Goal: Transaction & Acquisition: Purchase product/service

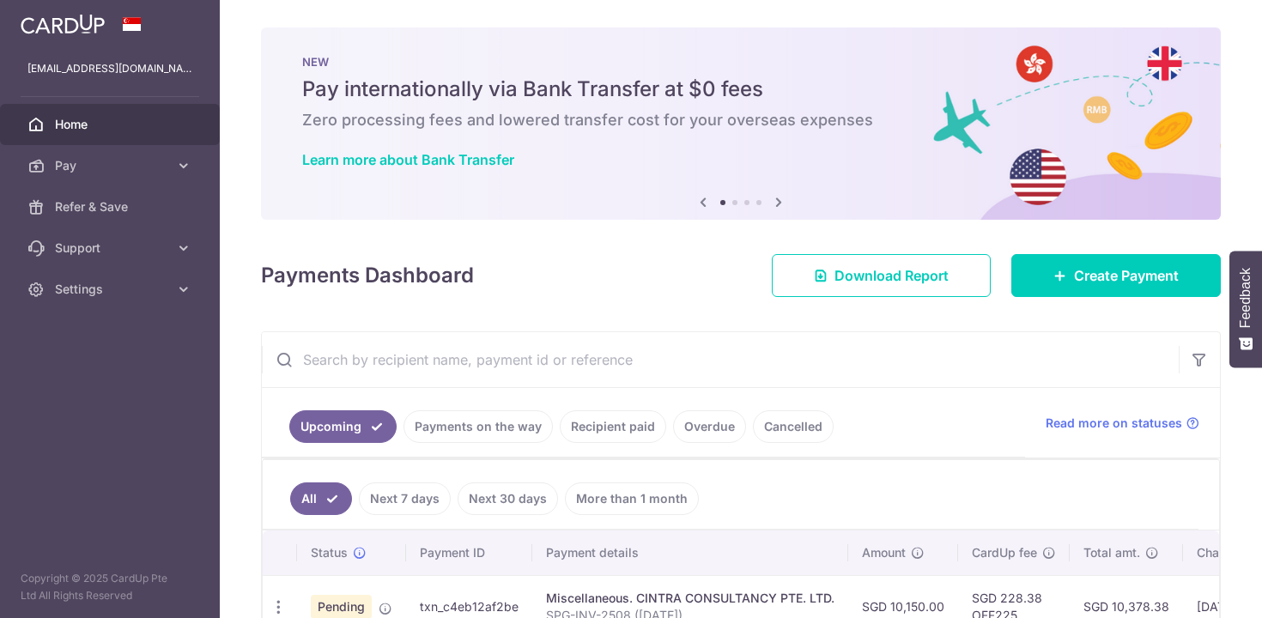
scroll to position [104, 0]
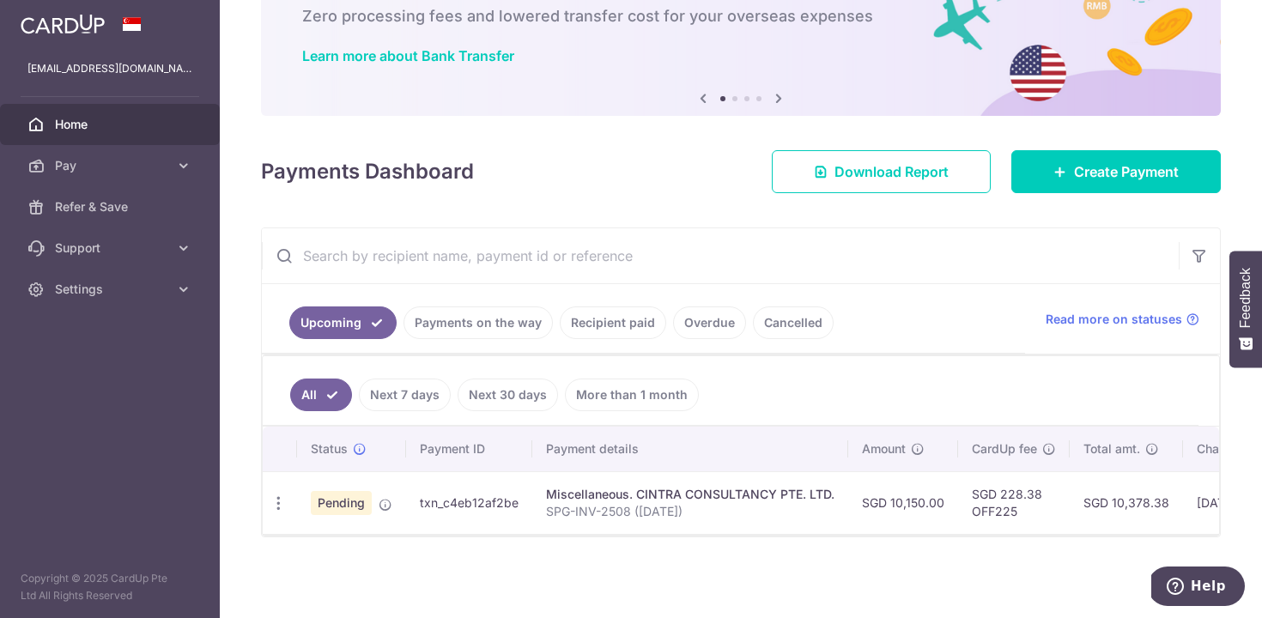
click at [596, 325] on link "Recipient paid" at bounding box center [613, 323] width 106 height 33
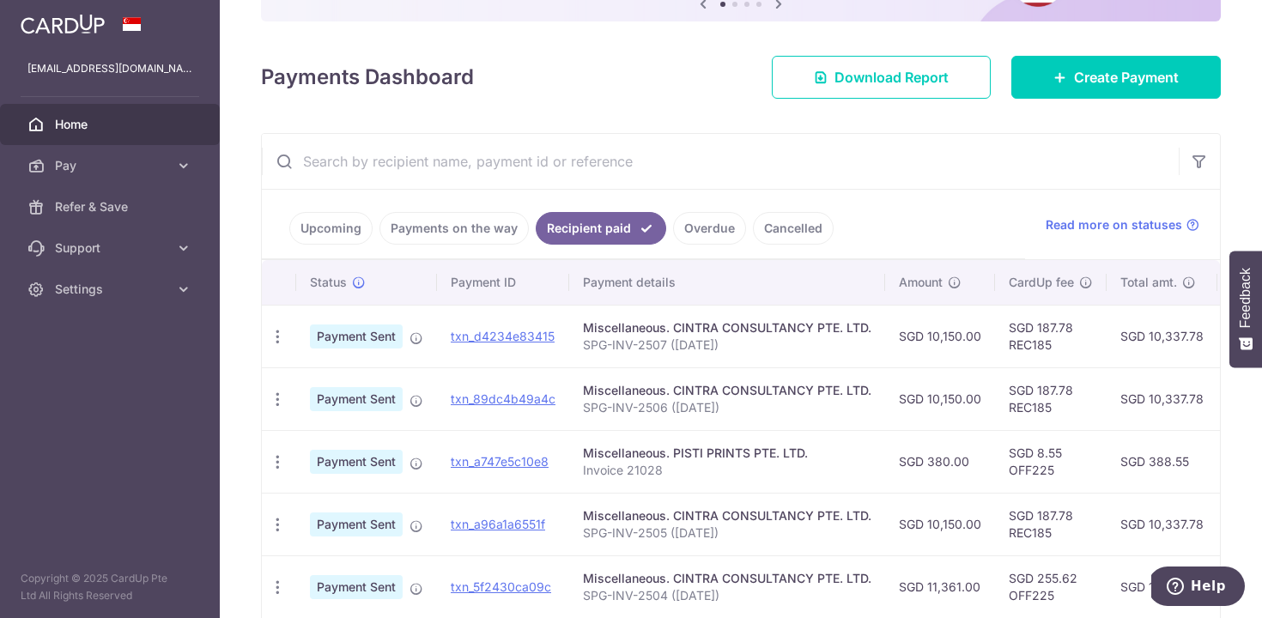
scroll to position [223, 0]
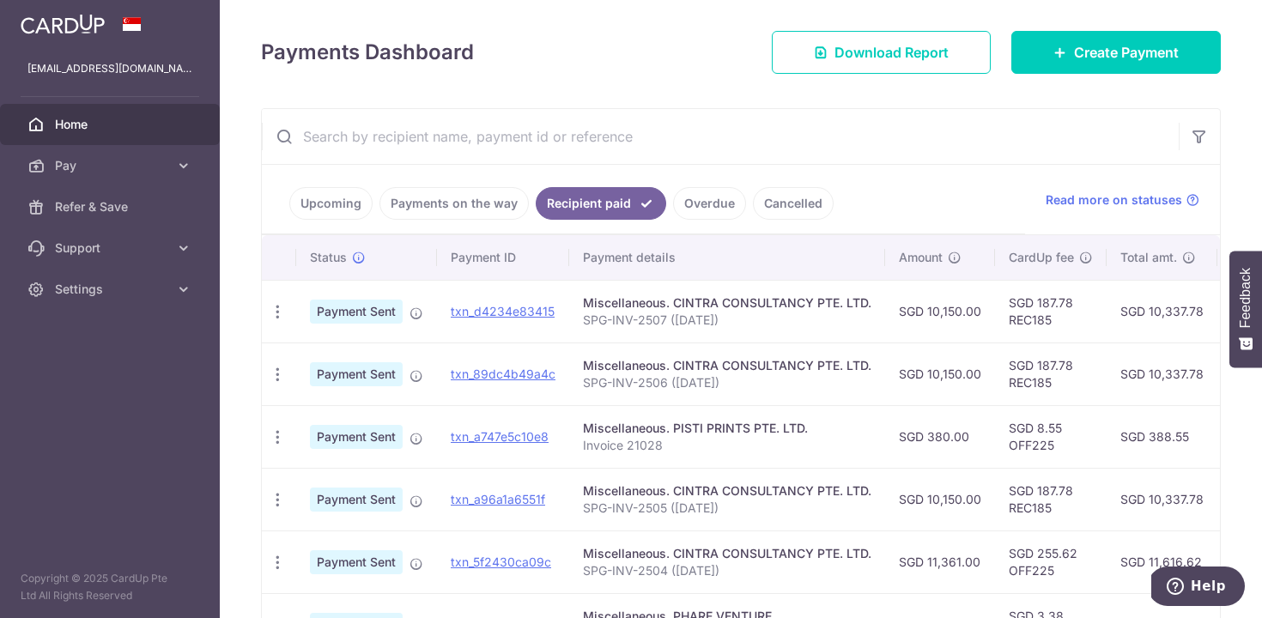
click at [1021, 451] on td "SGD 8.55 OFF225" at bounding box center [1051, 436] width 112 height 63
copy td "OFF225"
click at [452, 58] on h4 "Payments Dashboard" at bounding box center [367, 52] width 213 height 31
click at [1032, 64] on link "Create Payment" at bounding box center [1117, 52] width 210 height 43
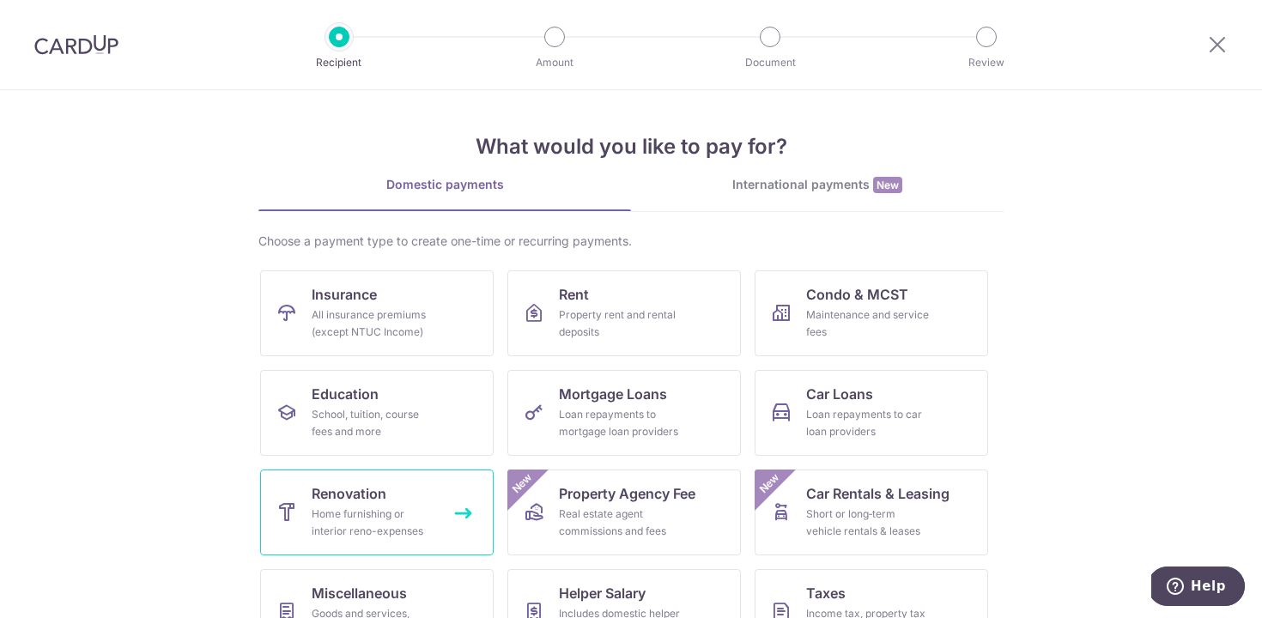
scroll to position [150, 0]
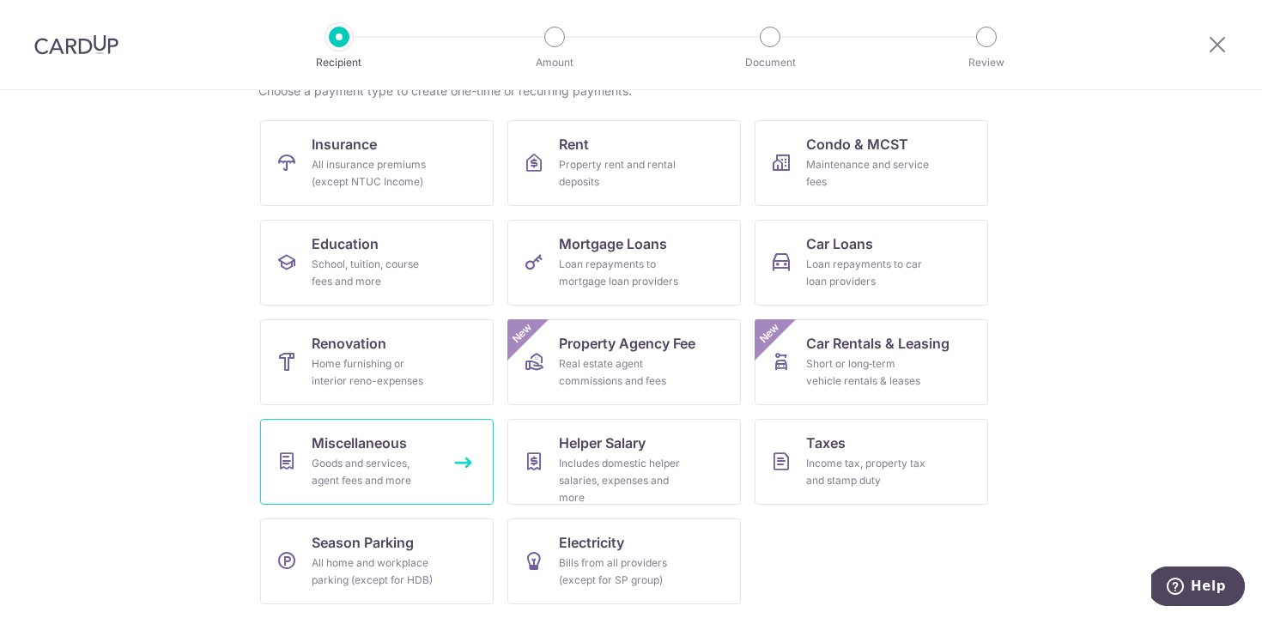
click at [438, 473] on link "Miscellaneous Goods and services, agent fees and more" at bounding box center [377, 462] width 234 height 86
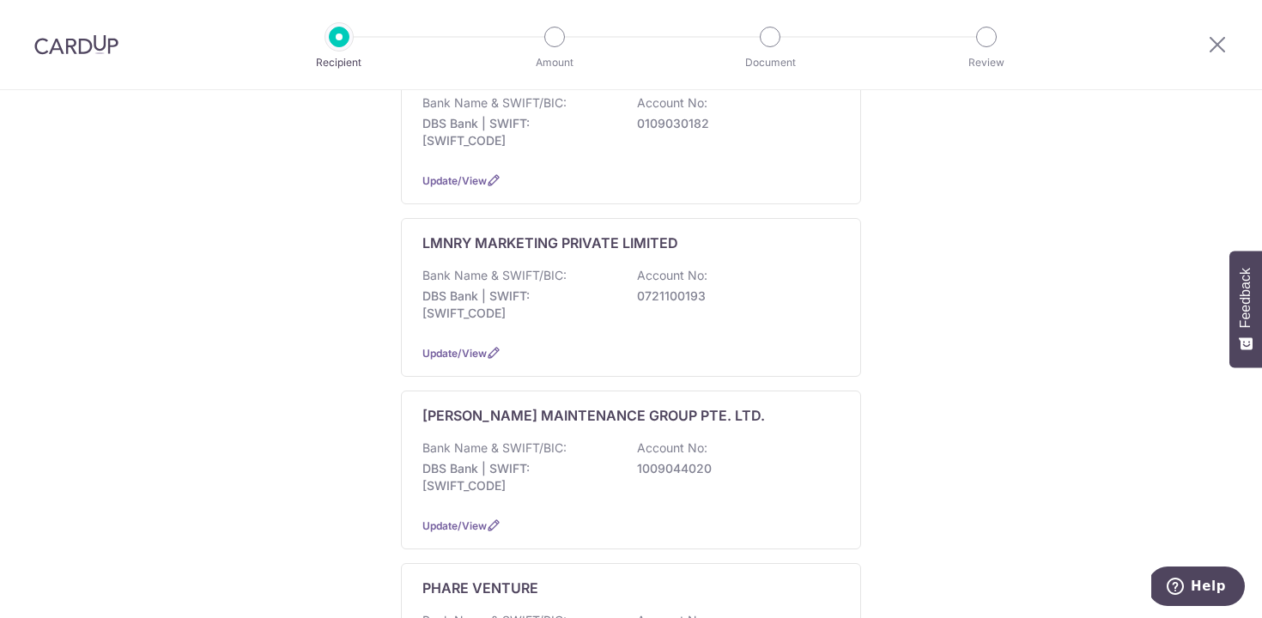
scroll to position [688, 0]
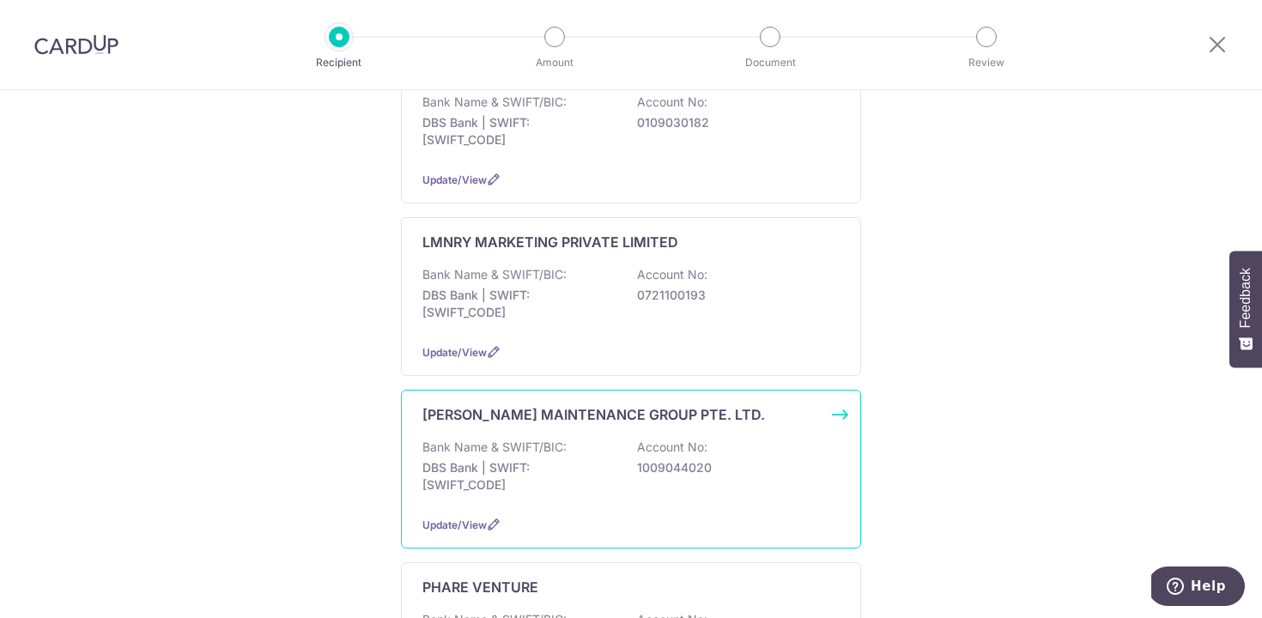
click at [465, 459] on p "DBS Bank | SWIFT: DBSSSGSGXXX" at bounding box center [519, 476] width 192 height 34
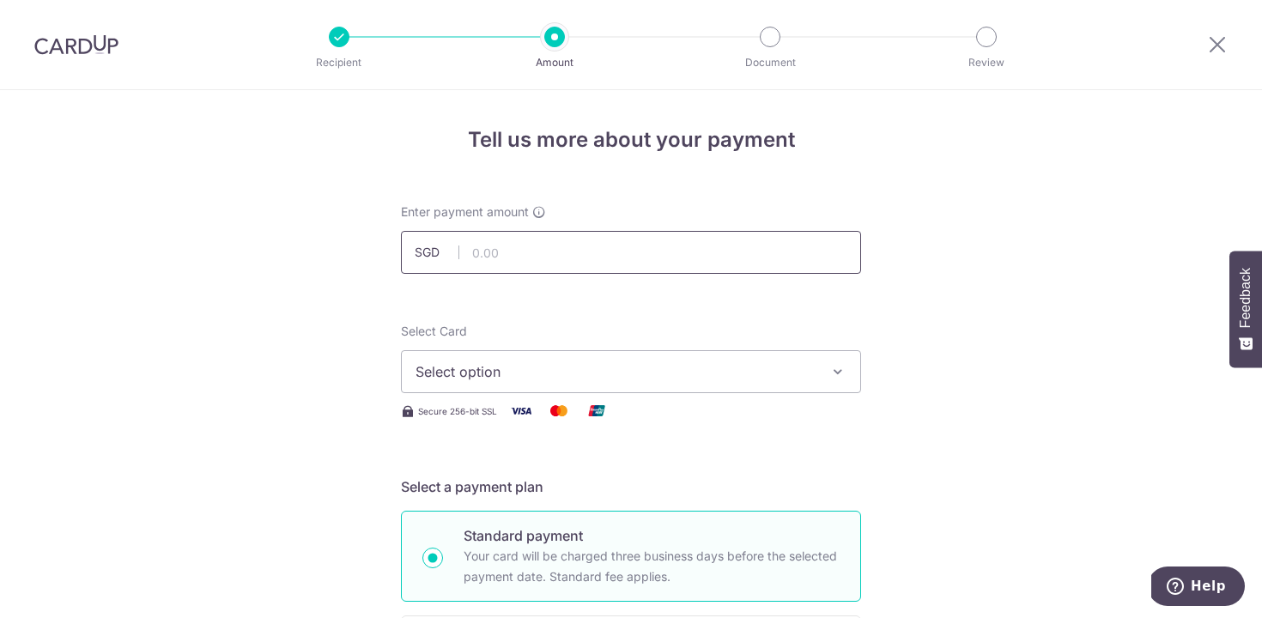
click at [677, 259] on input "text" at bounding box center [631, 252] width 460 height 43
type input "426.19"
click at [702, 384] on button "Select option" at bounding box center [631, 371] width 460 height 43
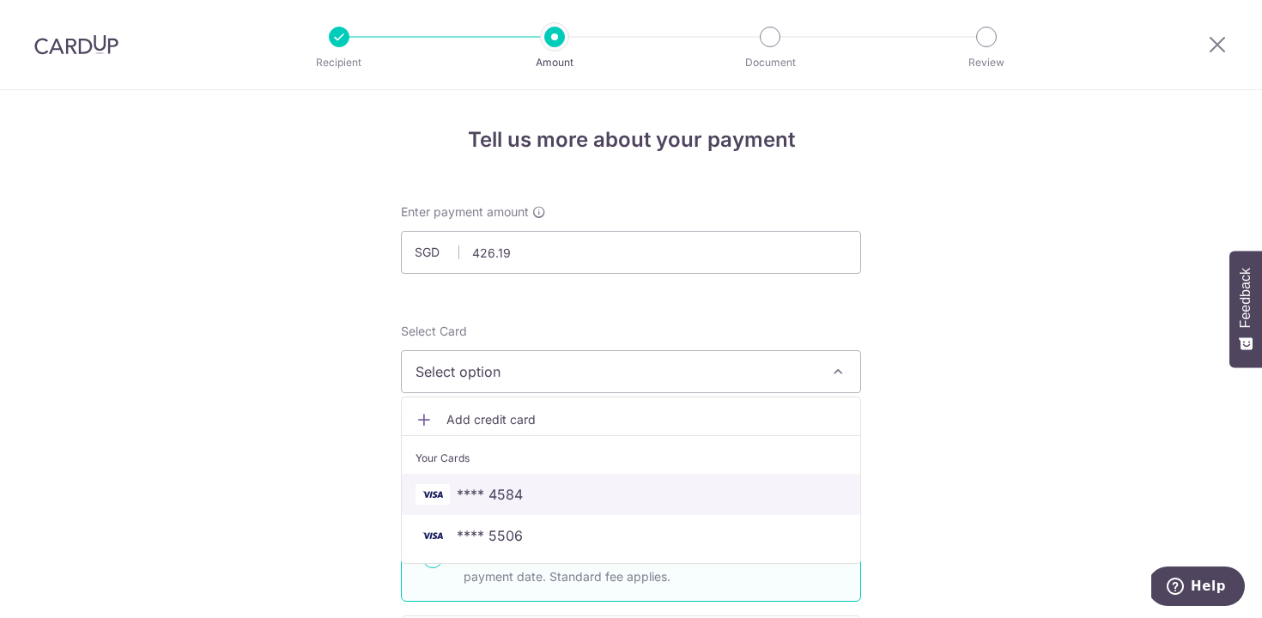
click at [630, 489] on span "**** 4584" at bounding box center [631, 494] width 431 height 21
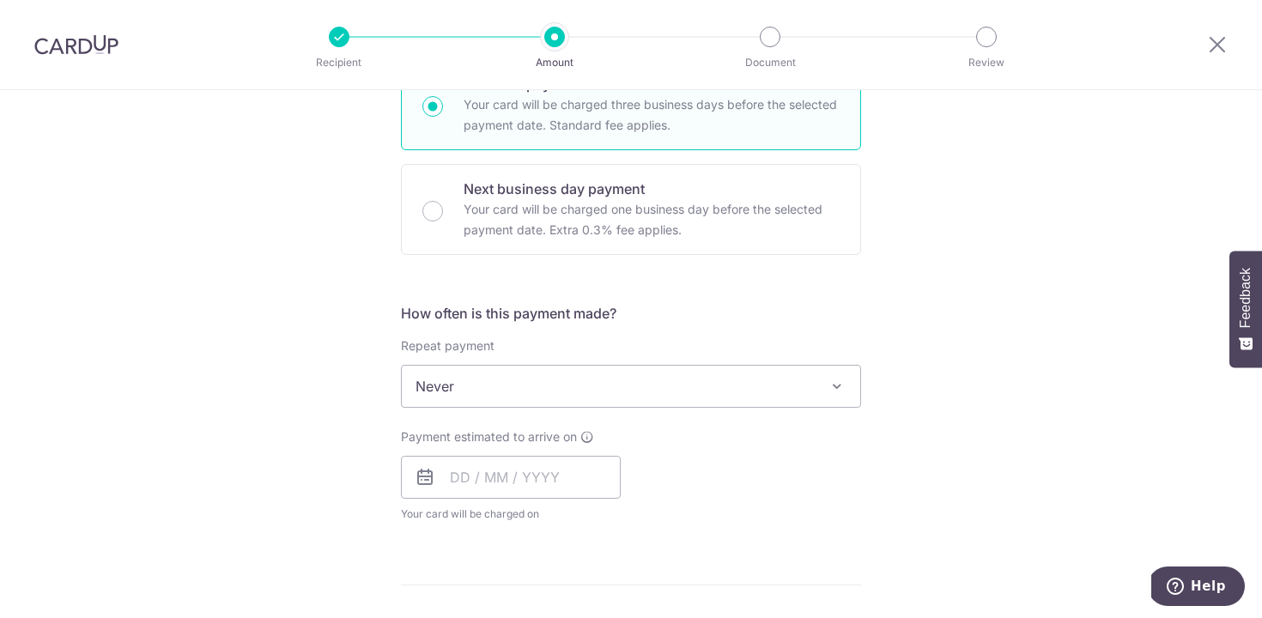
scroll to position [504, 0]
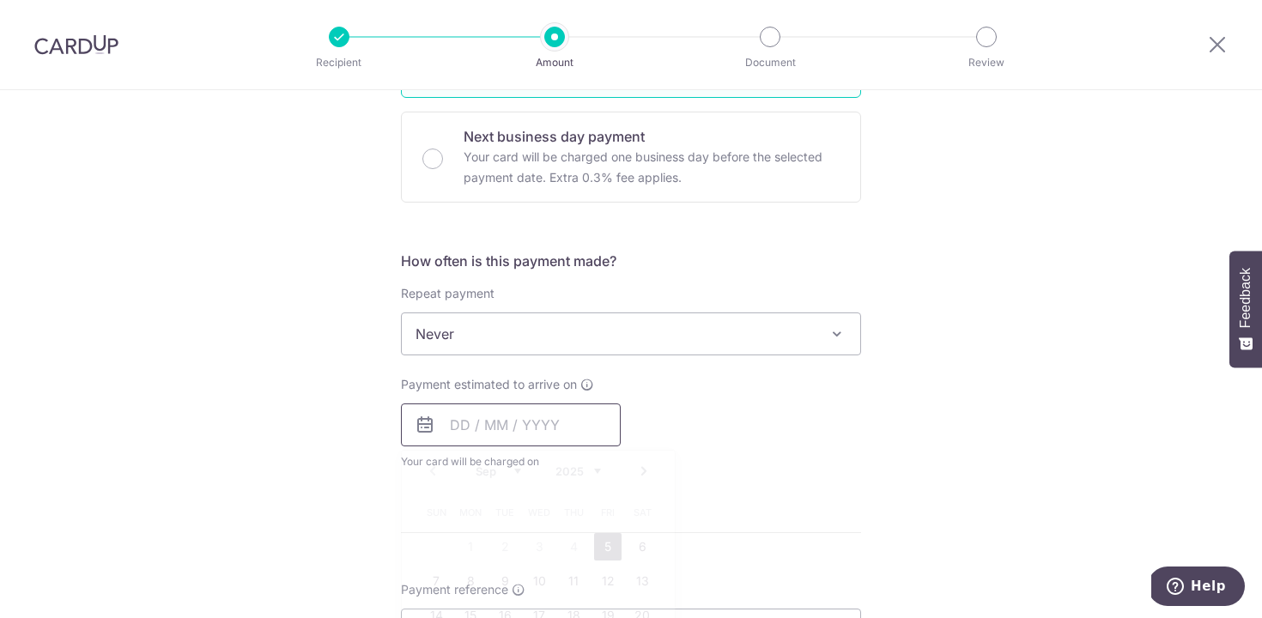
click at [466, 422] on input "text" at bounding box center [511, 425] width 220 height 43
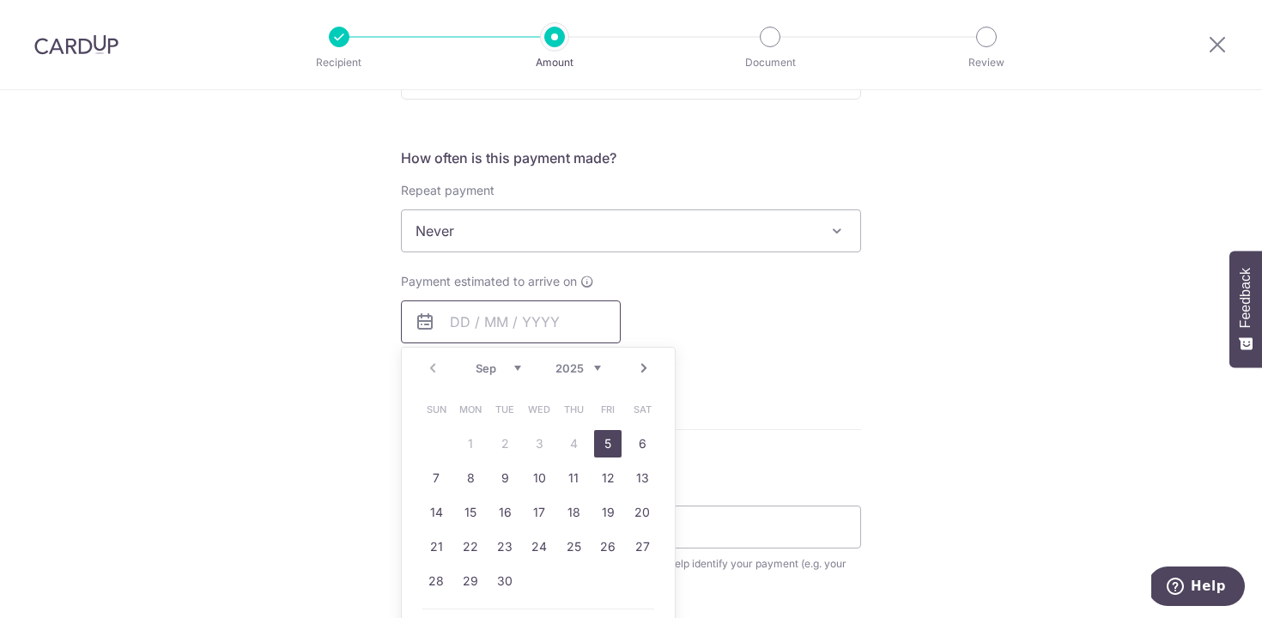
scroll to position [614, 0]
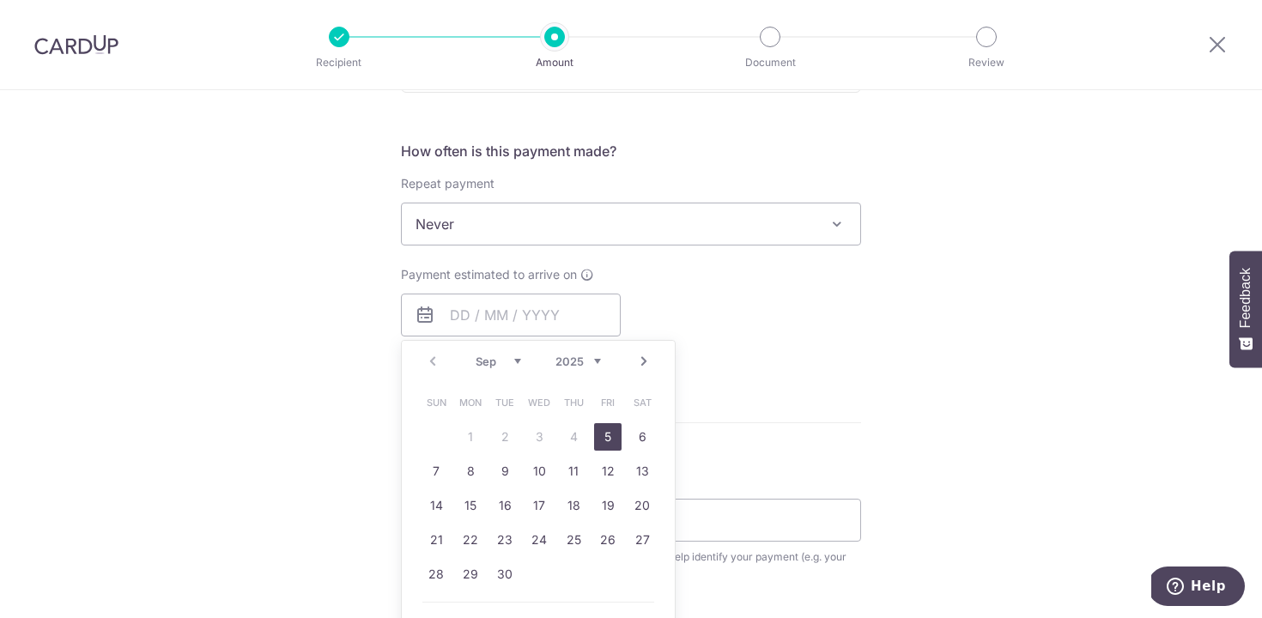
click at [610, 444] on link "5" at bounding box center [607, 436] width 27 height 27
type input "05/09/2025"
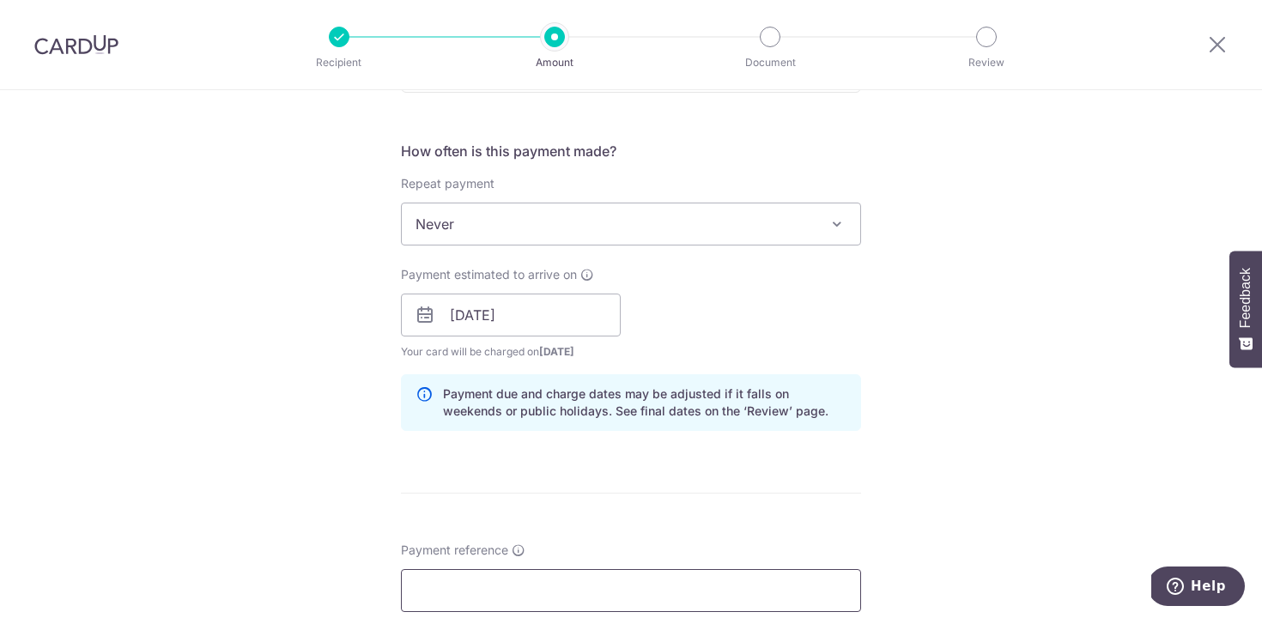
click at [455, 582] on input "Payment reference" at bounding box center [631, 590] width 460 height 43
paste input "OFF225"
type input "OFF225"
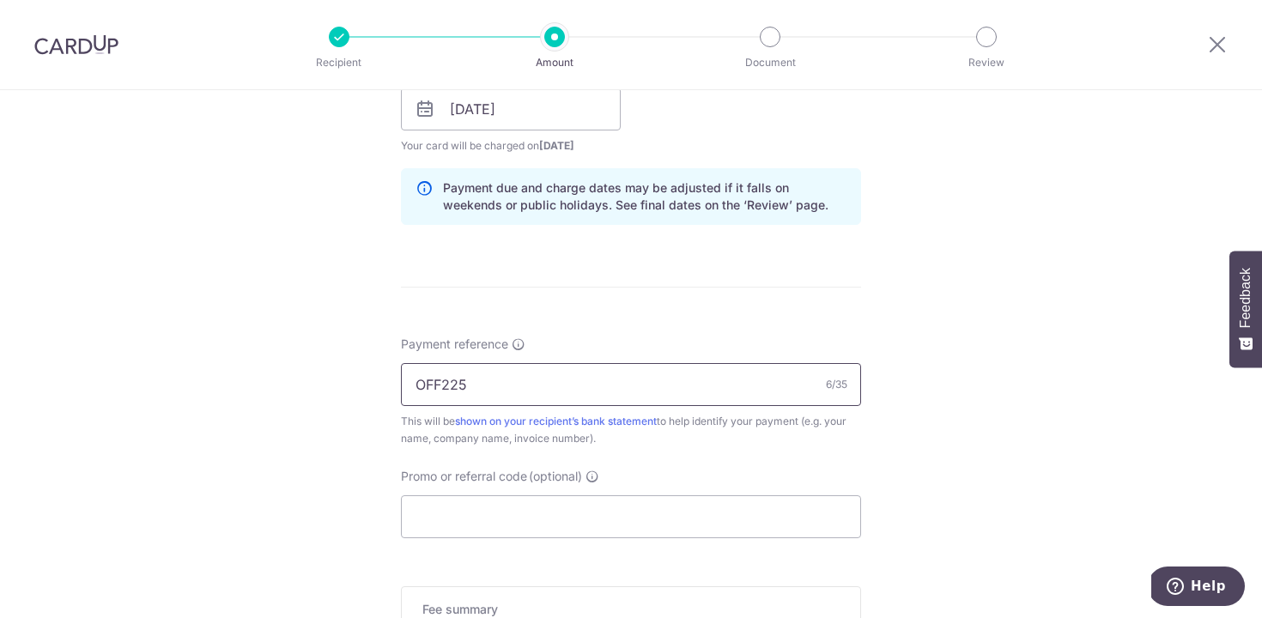
scroll to position [831, 0]
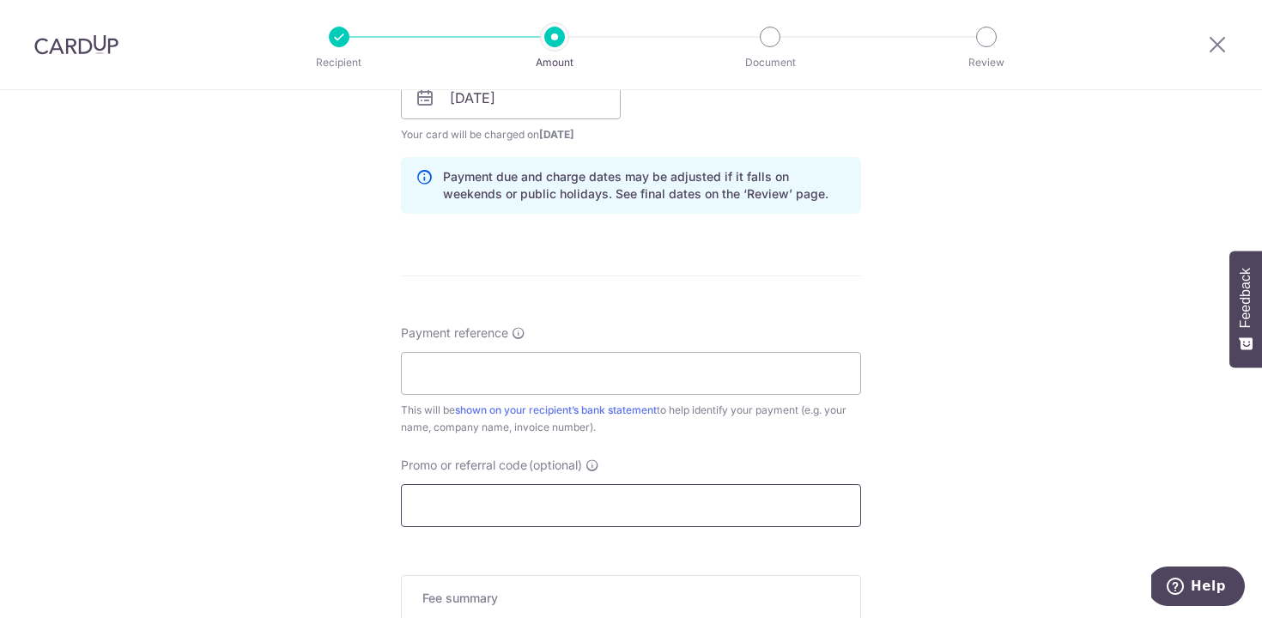
click at [445, 501] on input "Promo or referral code (optional)" at bounding box center [631, 505] width 460 height 43
paste input "OFF225"
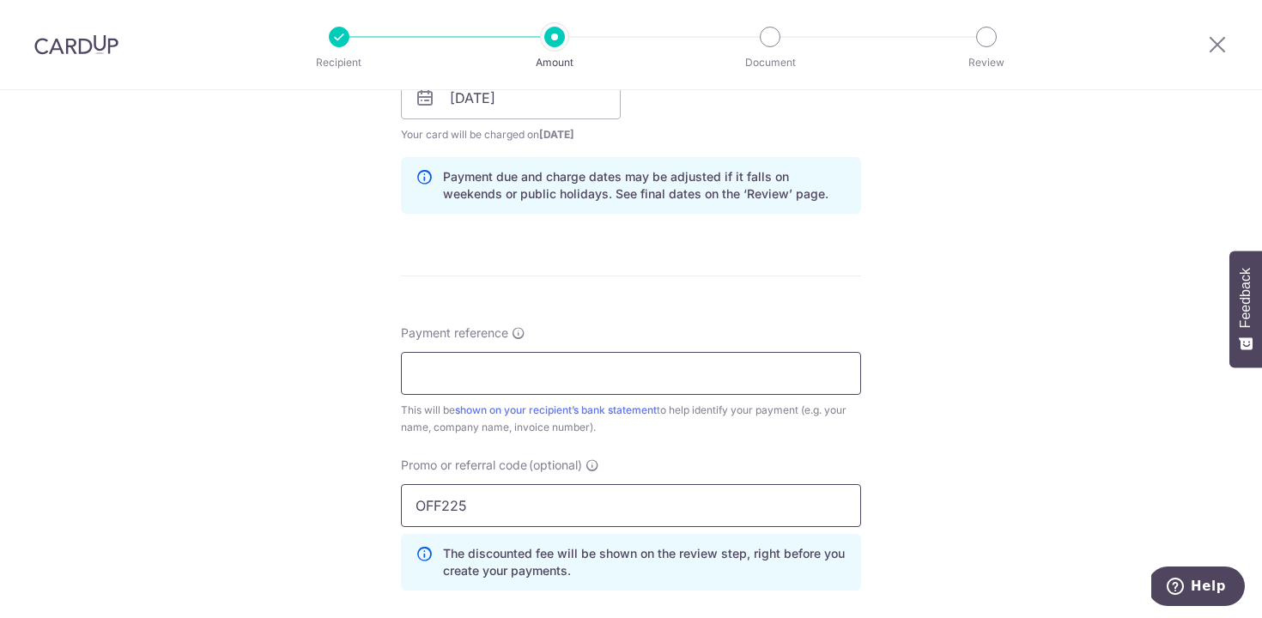
type input "OFF225"
click at [445, 375] on input "Payment reference" at bounding box center [631, 373] width 460 height 43
paste input "invoice-489263"
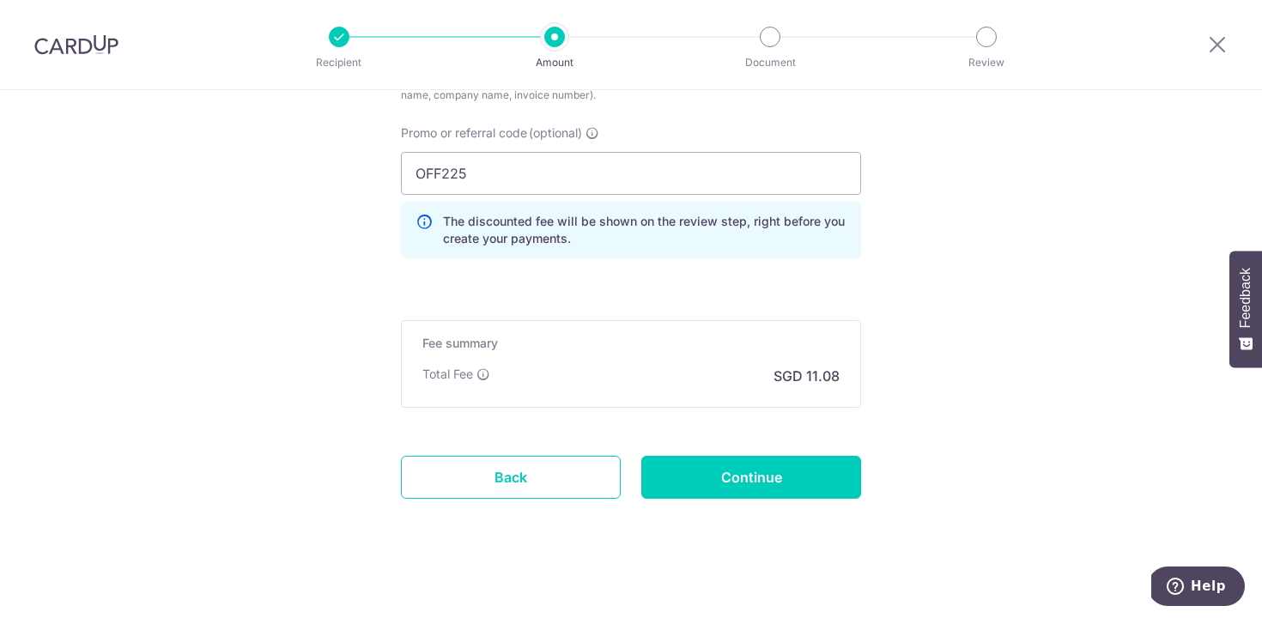
scroll to position [1173, 0]
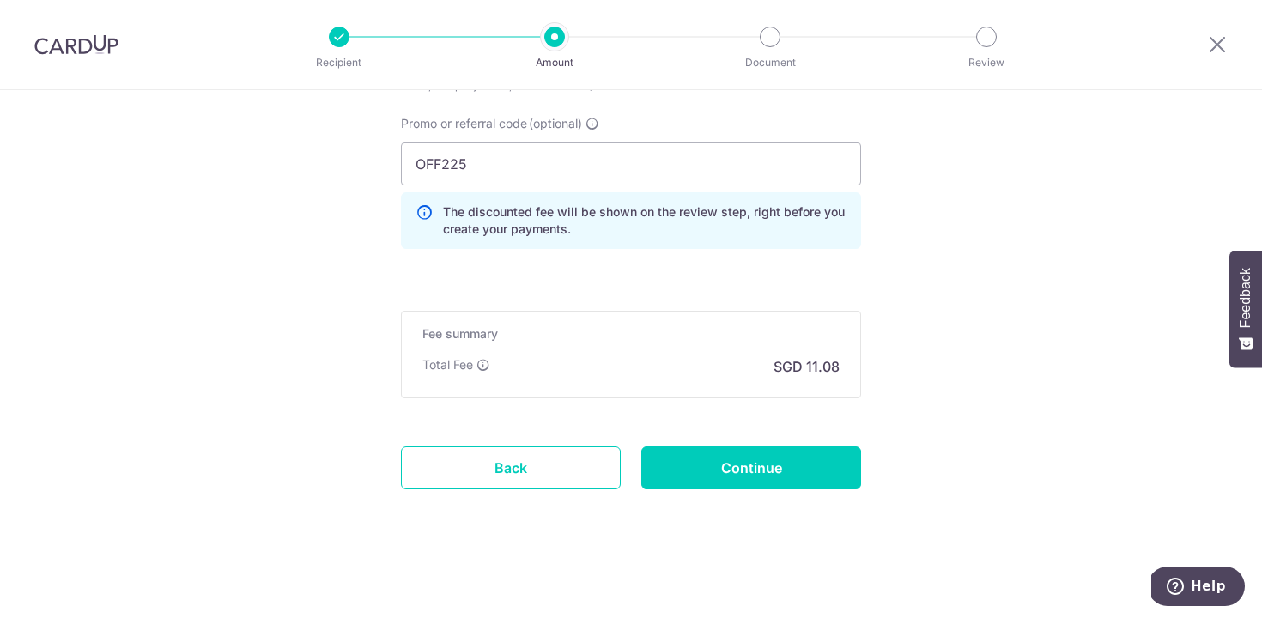
type input "invoice-489263"
click at [766, 471] on input "Continue" at bounding box center [752, 468] width 220 height 43
type input "Create Schedule"
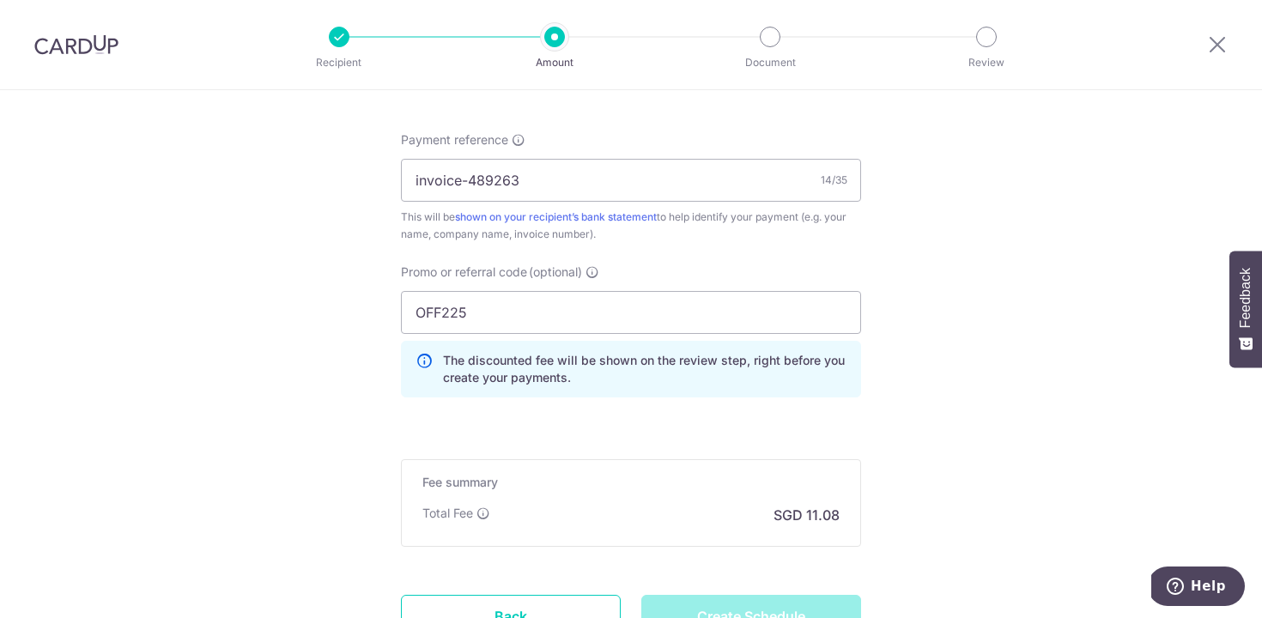
scroll to position [1024, 0]
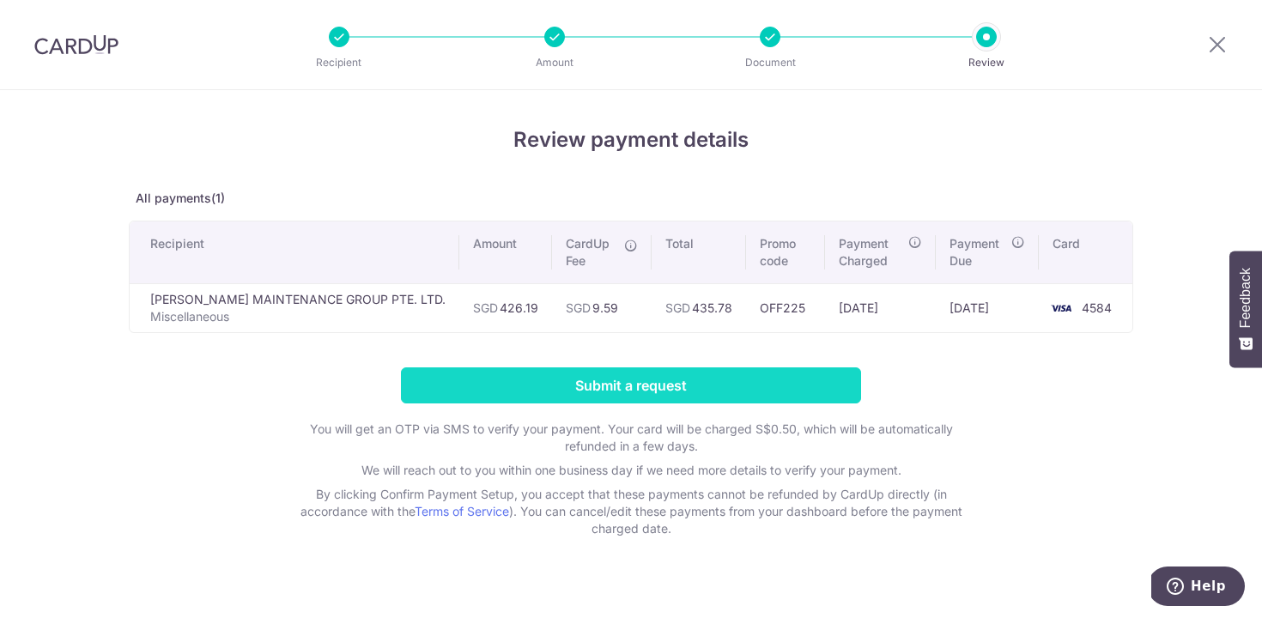
click at [554, 389] on input "Submit a request" at bounding box center [631, 386] width 460 height 36
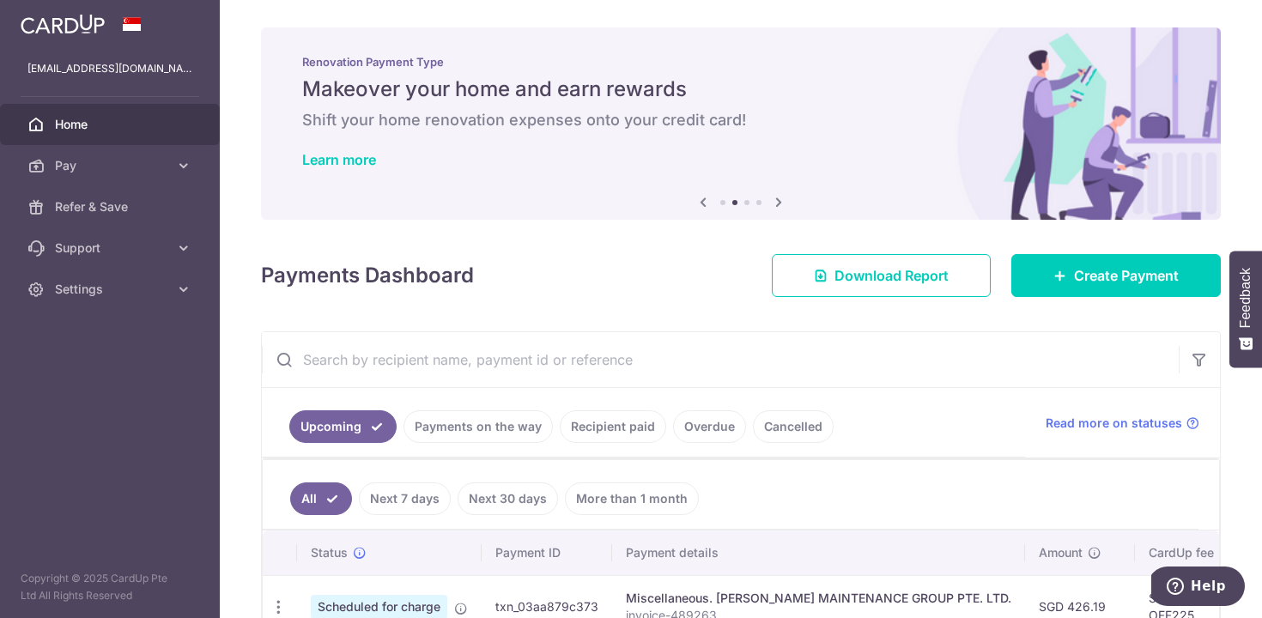
scroll to position [167, 0]
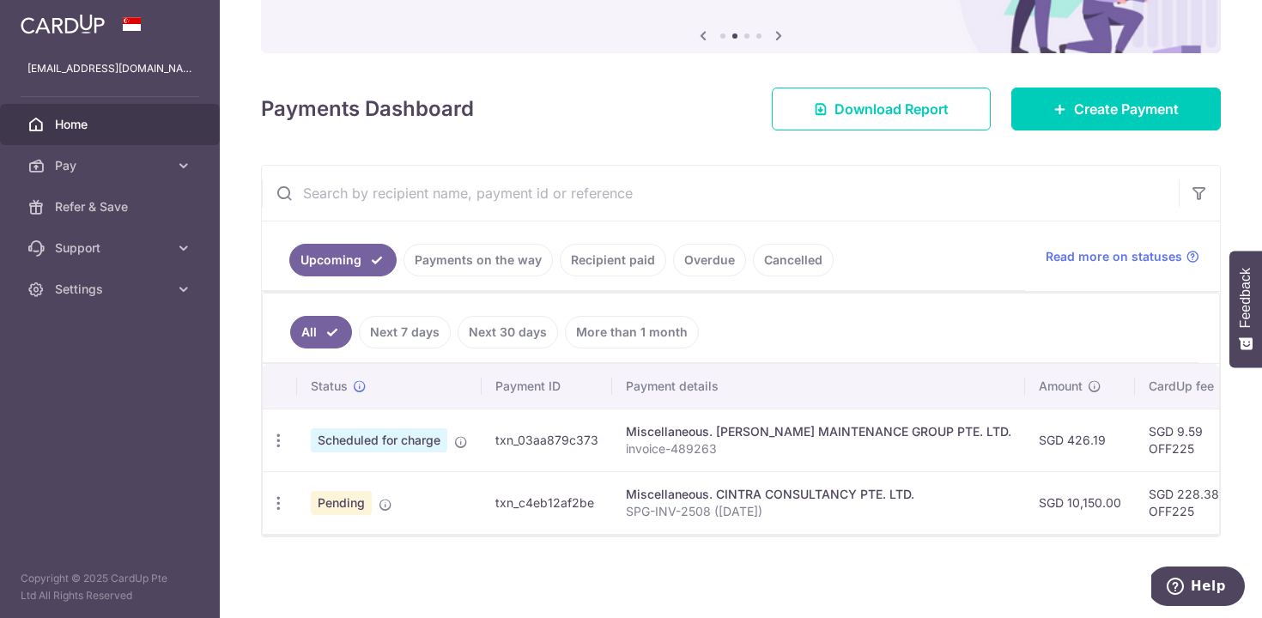
click at [612, 255] on link "Recipient paid" at bounding box center [613, 260] width 106 height 33
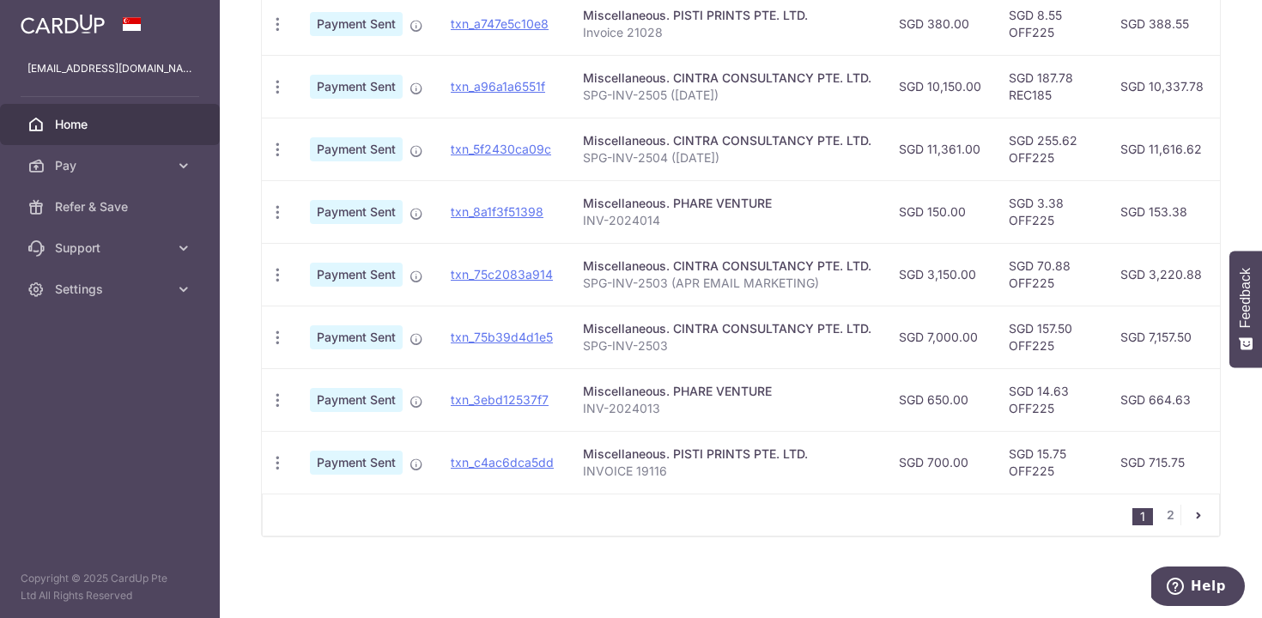
scroll to position [0, 0]
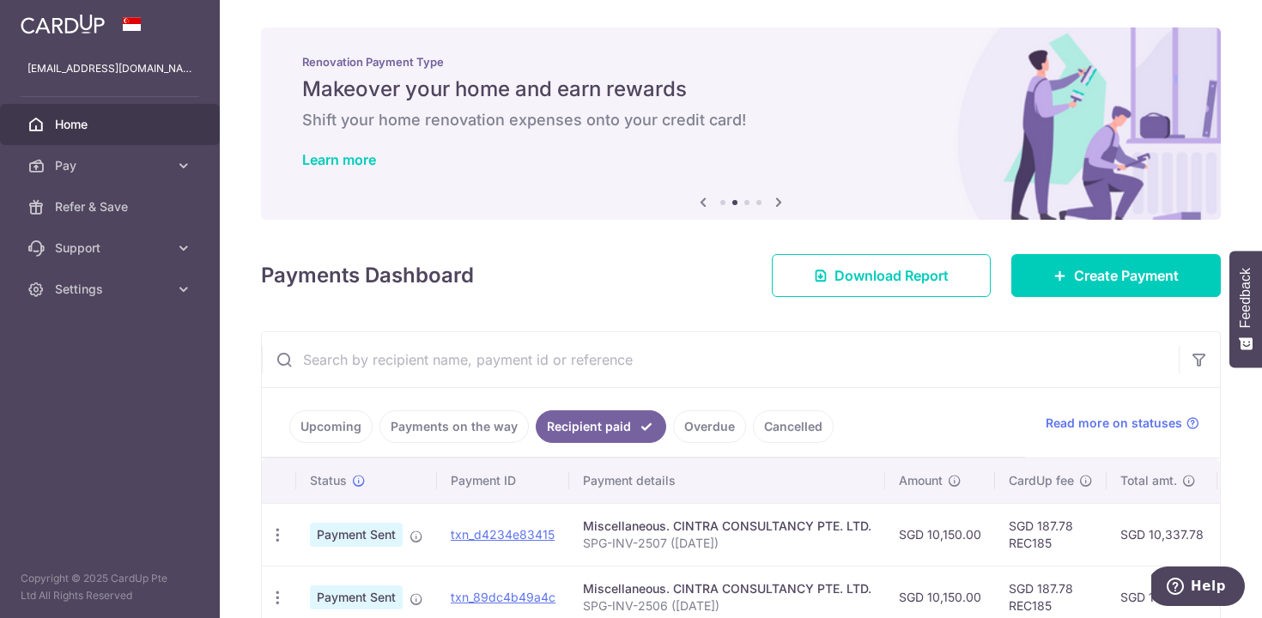
click at [327, 430] on link "Upcoming" at bounding box center [330, 427] width 83 height 33
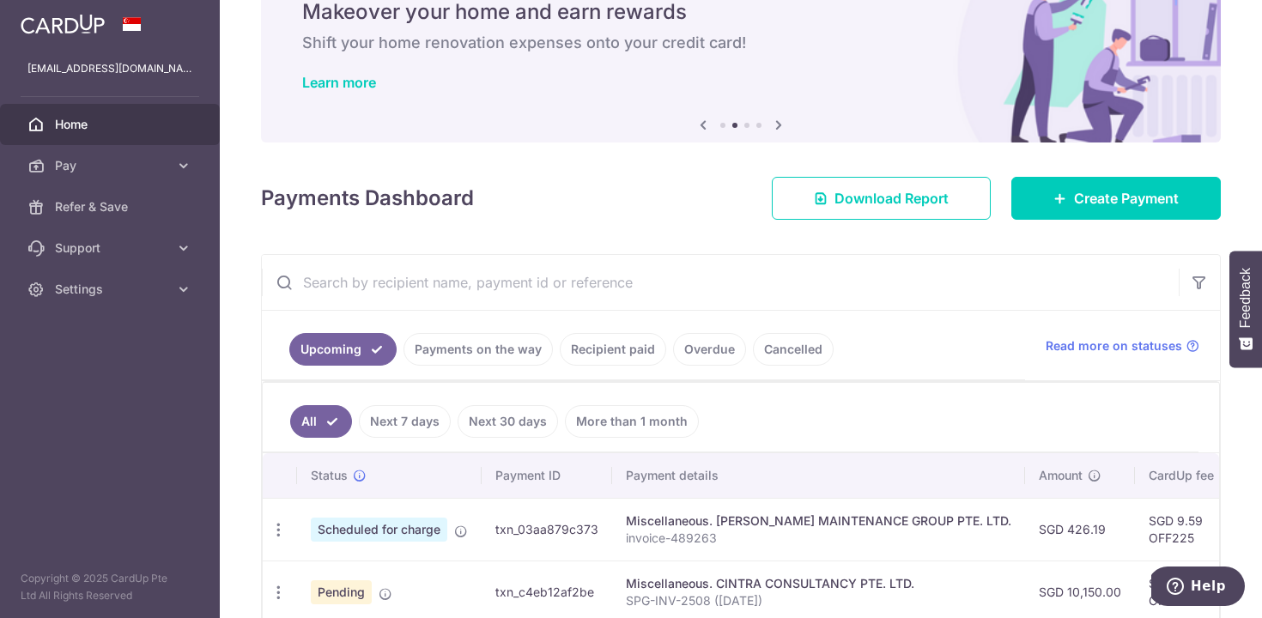
scroll to position [142, 0]
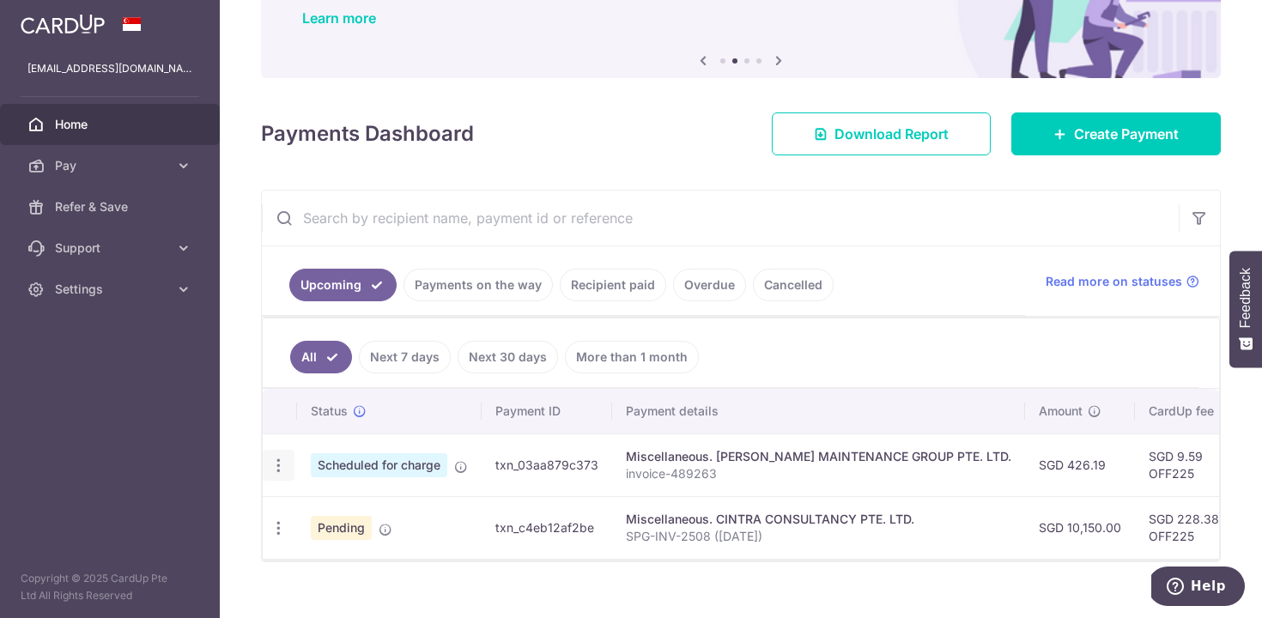
click at [276, 473] on icon "button" at bounding box center [279, 466] width 18 height 18
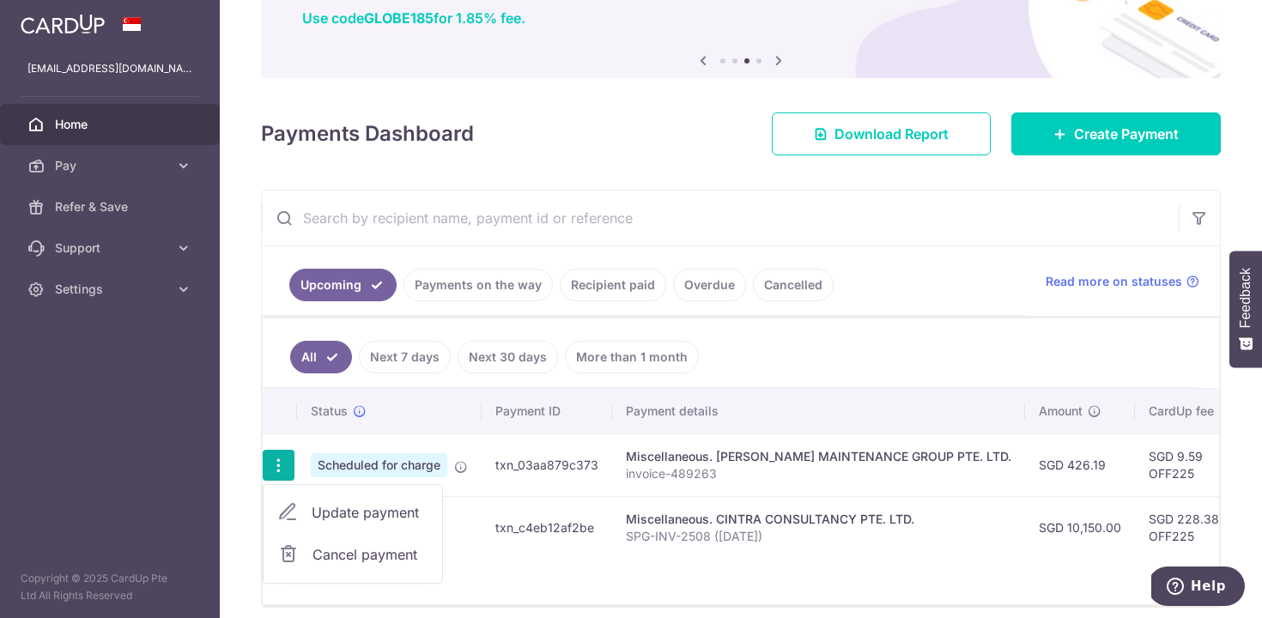
click at [336, 557] on span "Cancel payment" at bounding box center [370, 554] width 115 height 21
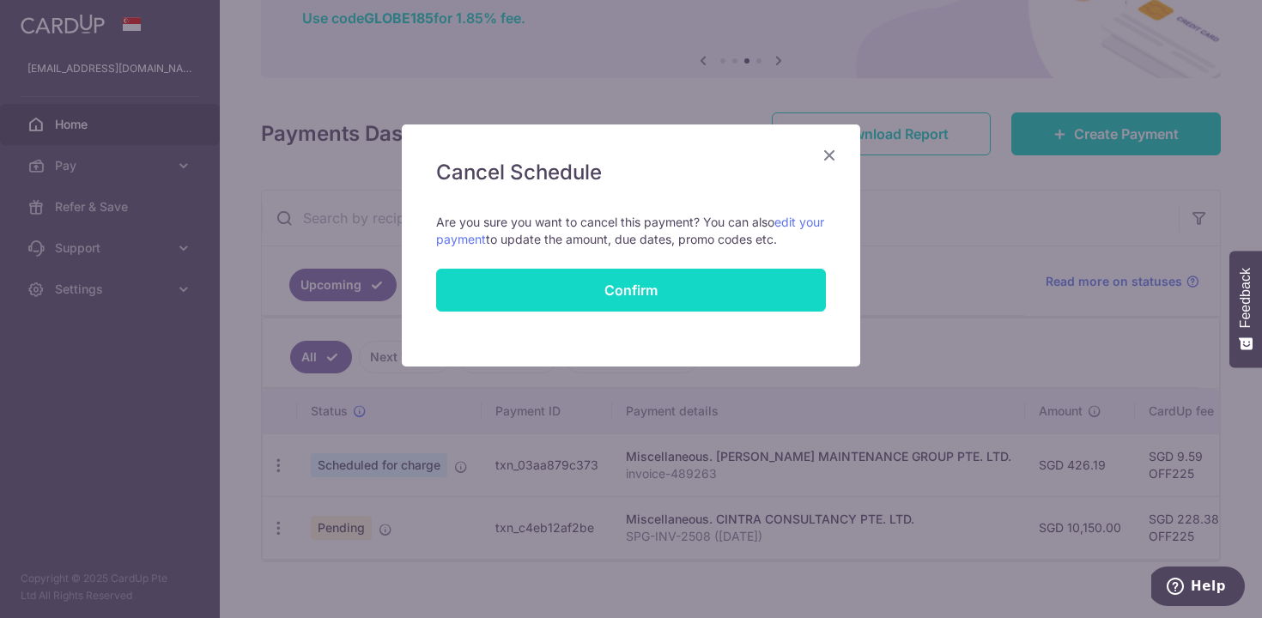
click at [582, 288] on button "Confirm" at bounding box center [631, 290] width 390 height 43
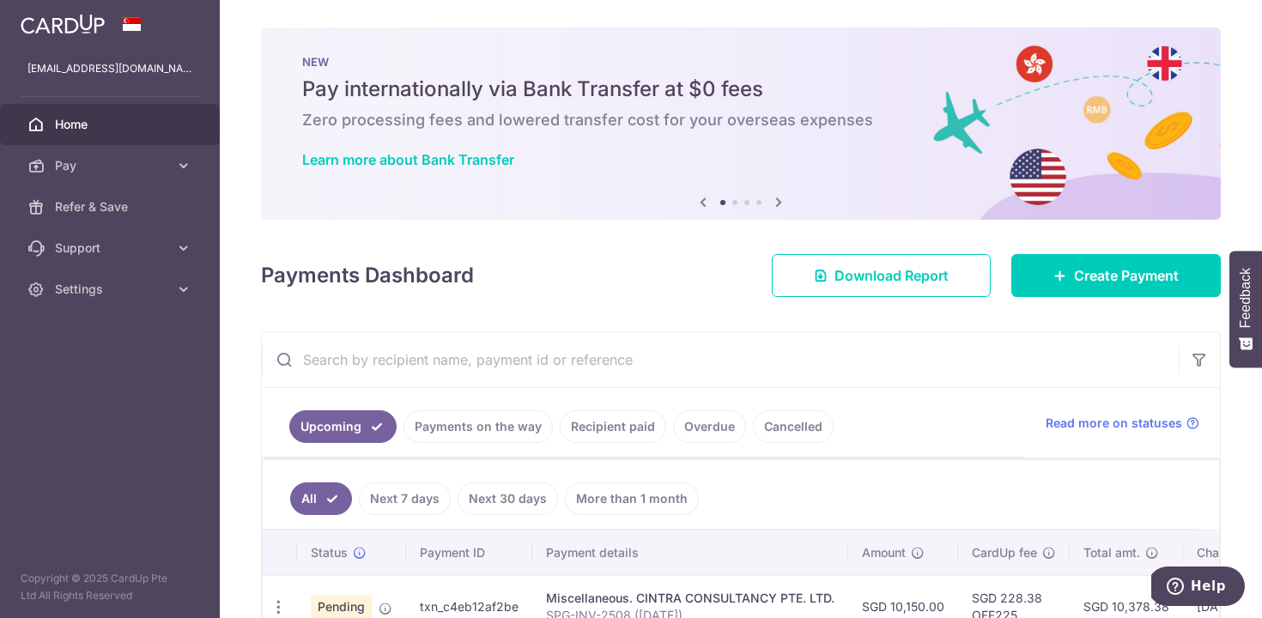
click at [53, 480] on aside "[EMAIL_ADDRESS][DOMAIN_NAME] Home Pay Payments Recipients Cards Refer & Save Su…" at bounding box center [110, 309] width 220 height 618
click at [130, 301] on link "Settings" at bounding box center [110, 289] width 220 height 41
click at [103, 378] on span "Logout" at bounding box center [111, 371] width 113 height 17
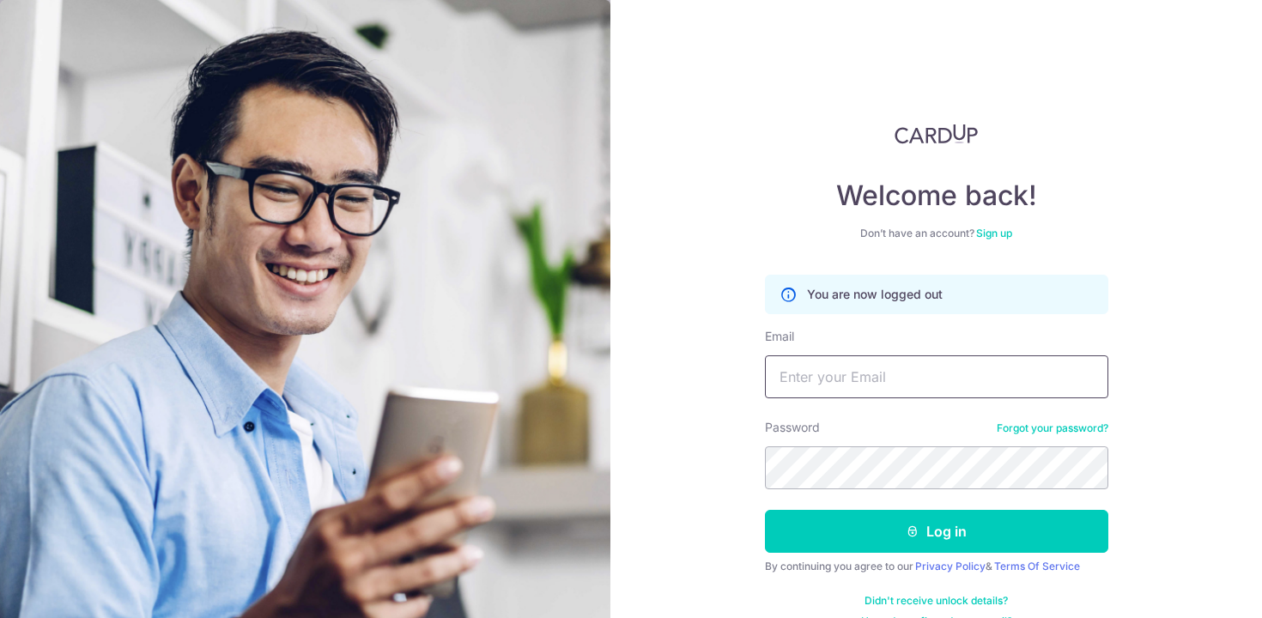
click at [818, 364] on input "Email" at bounding box center [937, 377] width 344 height 43
type input "[DOMAIN_NAME][EMAIL_ADDRESS][DOMAIN_NAME]"
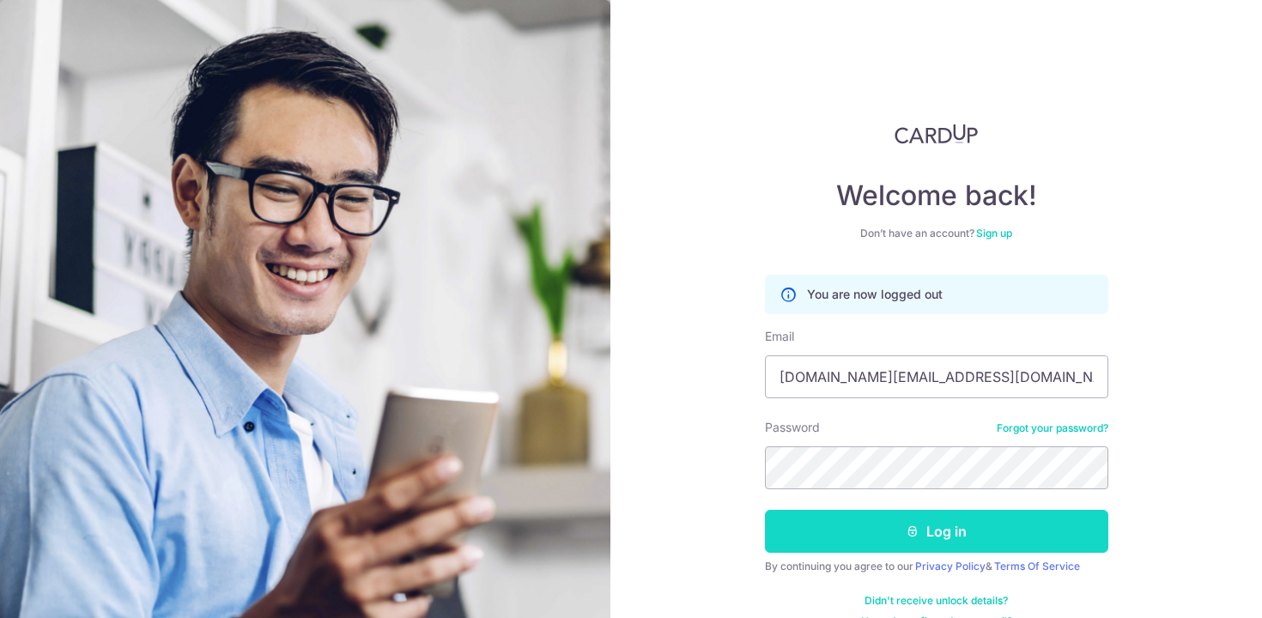
click at [818, 517] on button "Log in" at bounding box center [937, 531] width 344 height 43
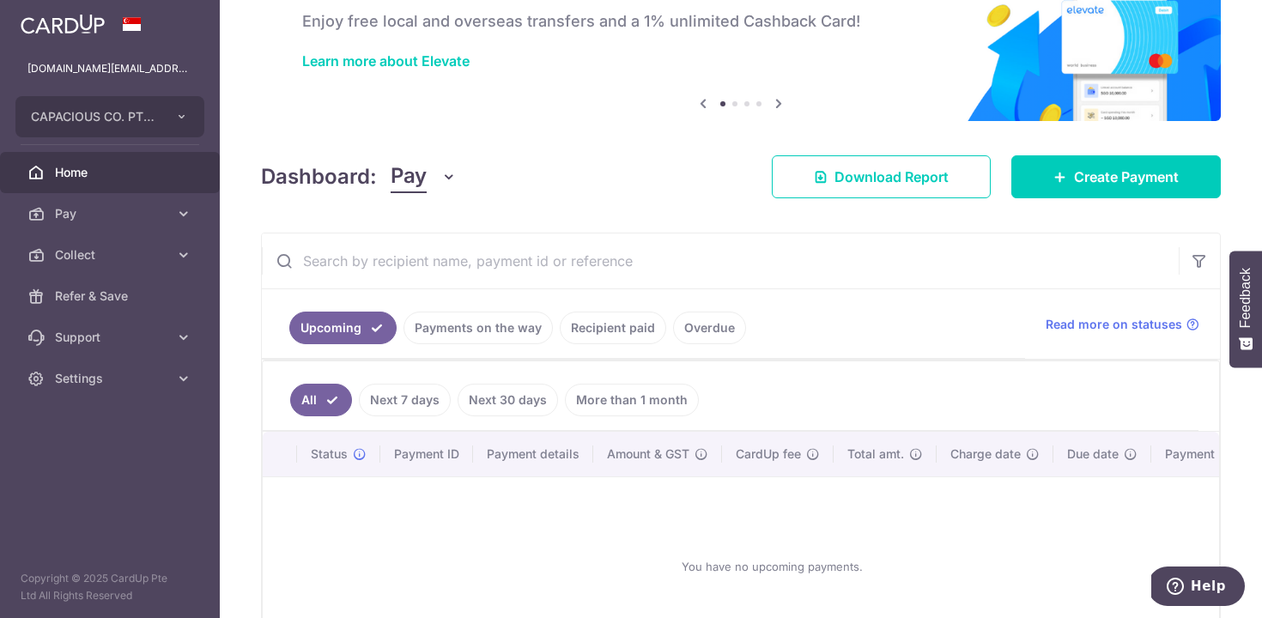
scroll to position [107, 0]
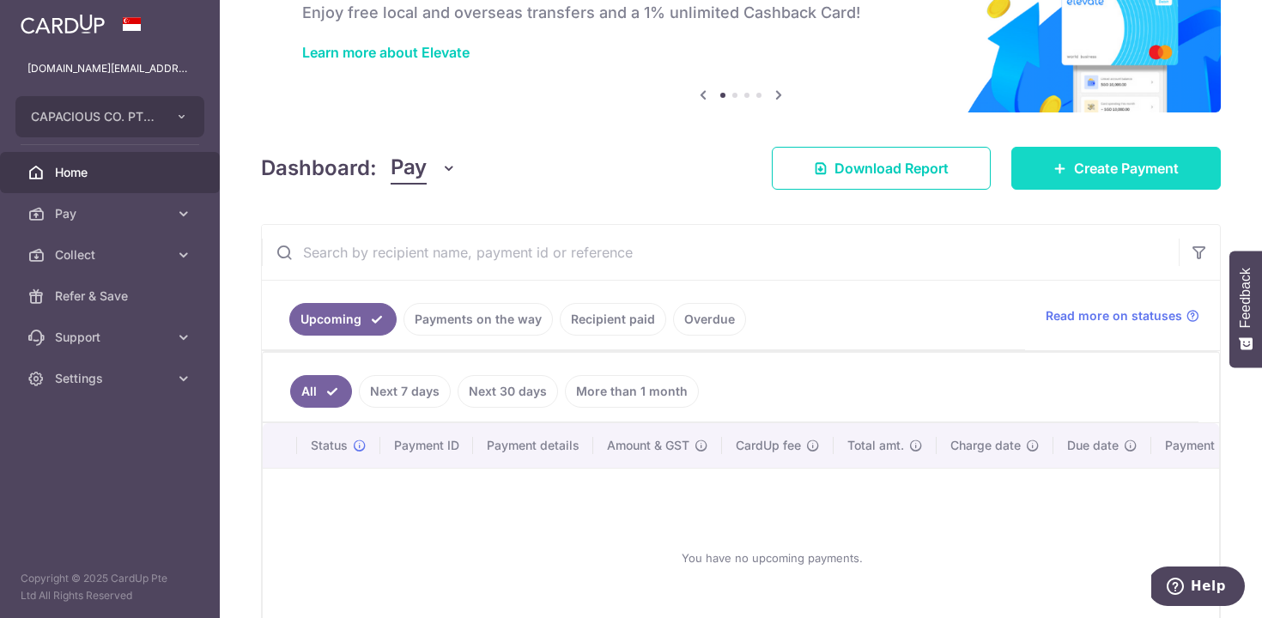
click at [1137, 149] on link "Create Payment" at bounding box center [1117, 168] width 210 height 43
